Goal: Task Accomplishment & Management: Manage account settings

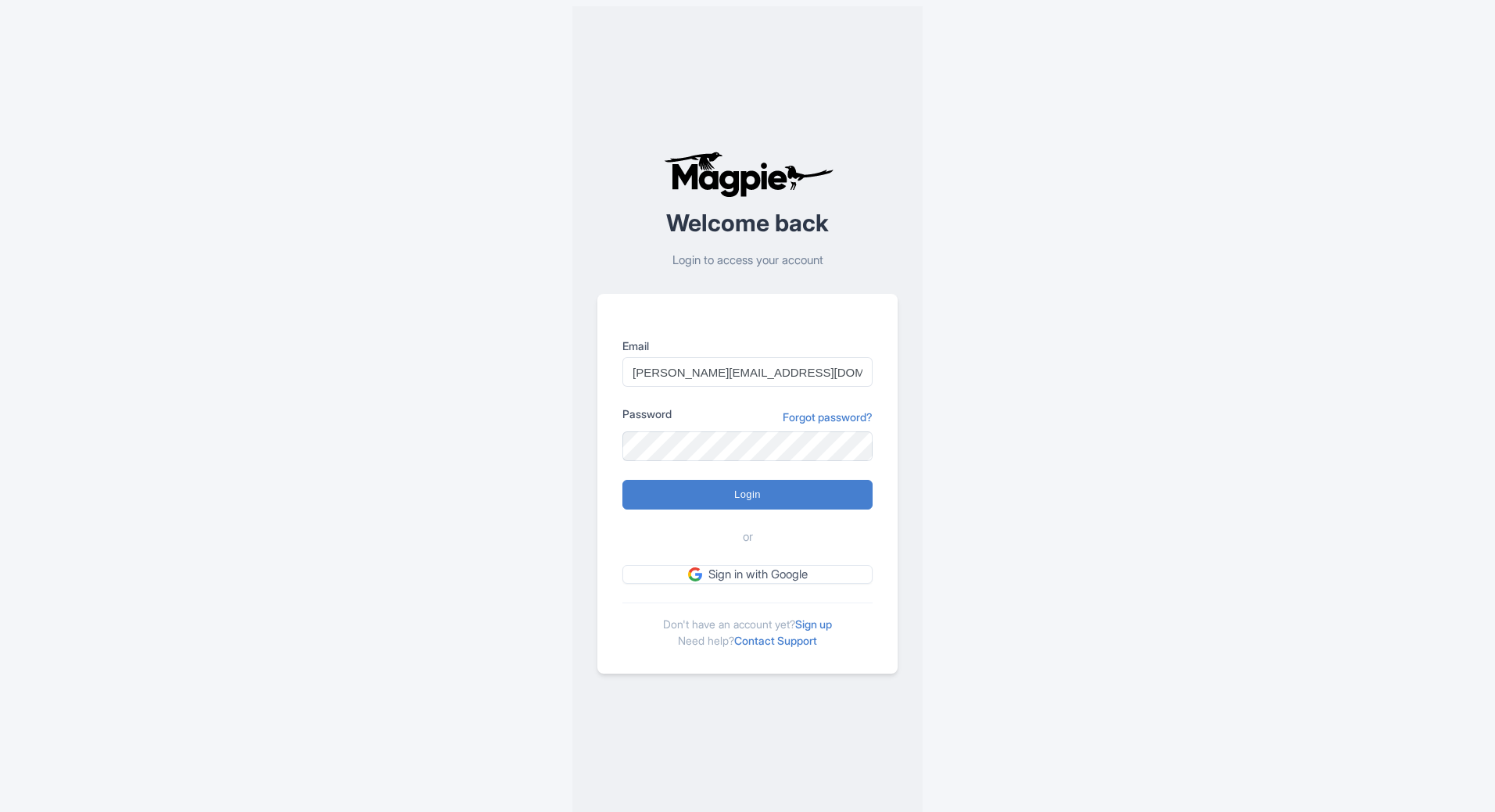
type input "andrea@seesight-tours.com"
drag, startPoint x: 790, startPoint y: 494, endPoint x: 82, endPoint y: 524, distance: 708.6
click at [786, 495] on input "Login" at bounding box center [747, 495] width 250 height 30
type input "Logging in..."
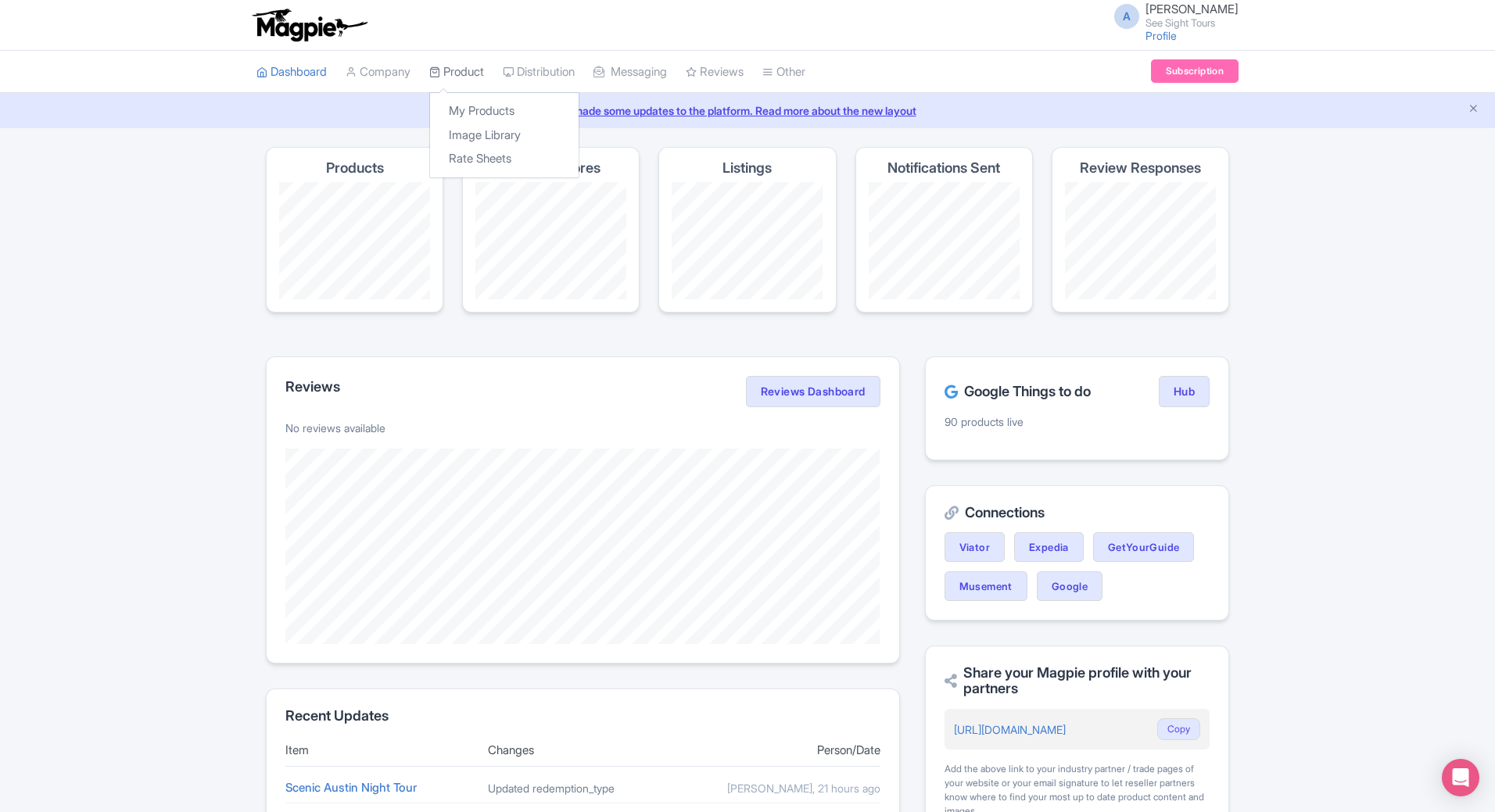
click at [472, 78] on link "Product" at bounding box center [456, 71] width 54 height 43
click at [494, 111] on link "My Products" at bounding box center [505, 111] width 148 height 24
